Goal: Find specific fact

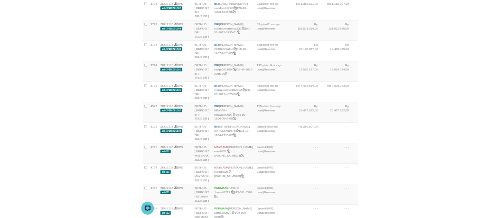
scroll to position [440, 0]
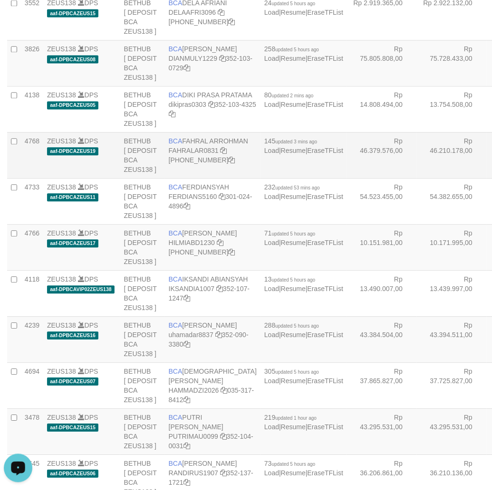
click at [187, 179] on td "BCA FAHRAL ARROHMAN FAHRALAR0831 [PHONE_NUMBER]" at bounding box center [212, 156] width 95 height 46
copy td "BCA FAHRAL ARROHMAN"
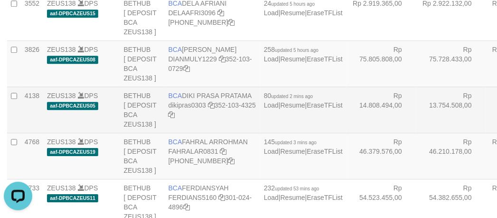
click at [198, 133] on td "BCA DIKI PRASA PRATAMA dikipras0303 352-103-4325" at bounding box center [212, 109] width 95 height 46
click at [196, 133] on td "BCA DIKI PRASA PRATAMA dikipras0303 352-103-4325" at bounding box center [212, 109] width 95 height 46
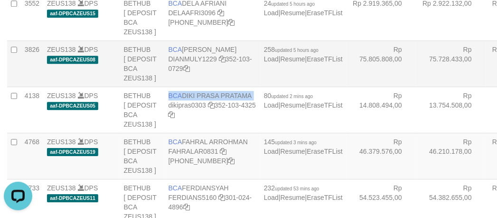
copy td "BCA DIKI PRASA PRATAMA"
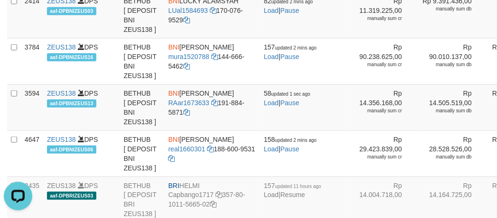
copy td "BCA [PERSON_NAME] ASTUTI"
drag, startPoint x: 323, startPoint y: 60, endPoint x: 317, endPoint y: 49, distance: 13.0
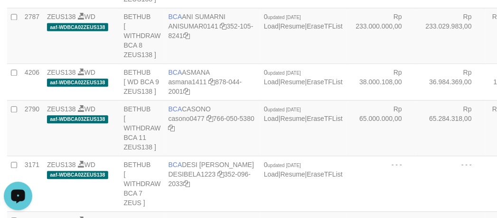
scroll to position [400, 0]
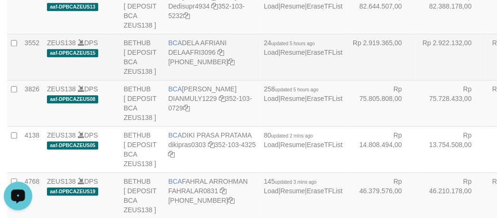
click at [186, 80] on td "BCA DELA AFRIANI DELAAFRI3096 [PHONE_NUMBER]" at bounding box center [212, 57] width 95 height 46
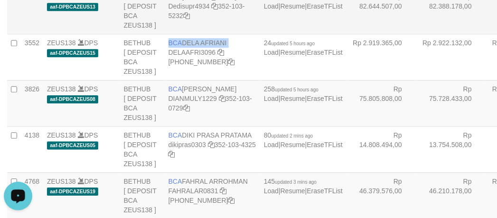
copy td "BCA DELA AFRIANI"
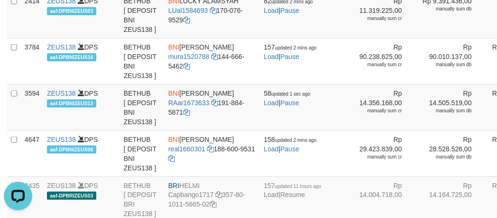
copy td "BCA [PERSON_NAME] ASTUTI"
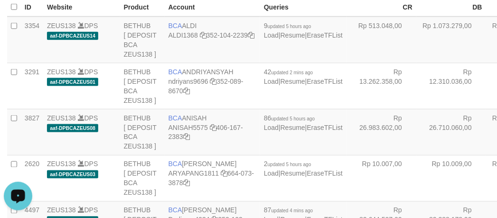
scroll to position [1179, 0]
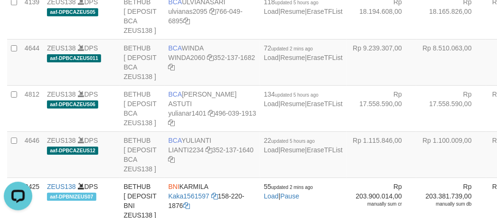
copy td "BCA SUMIRAH"
